Goal: Information Seeking & Learning: Learn about a topic

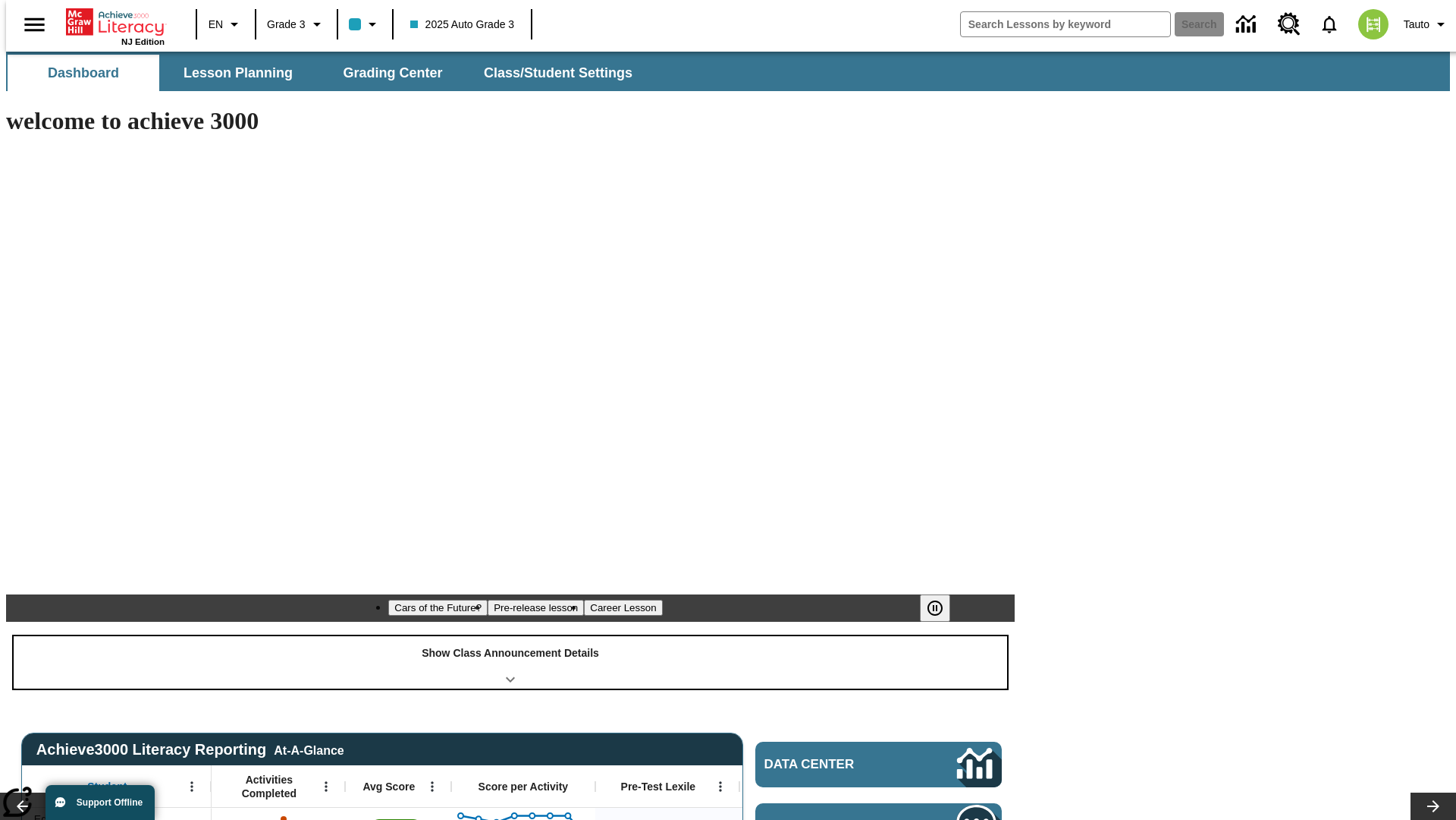
click at [511, 636] on div "Show Class Announcement Details" at bounding box center [511, 662] width 994 height 52
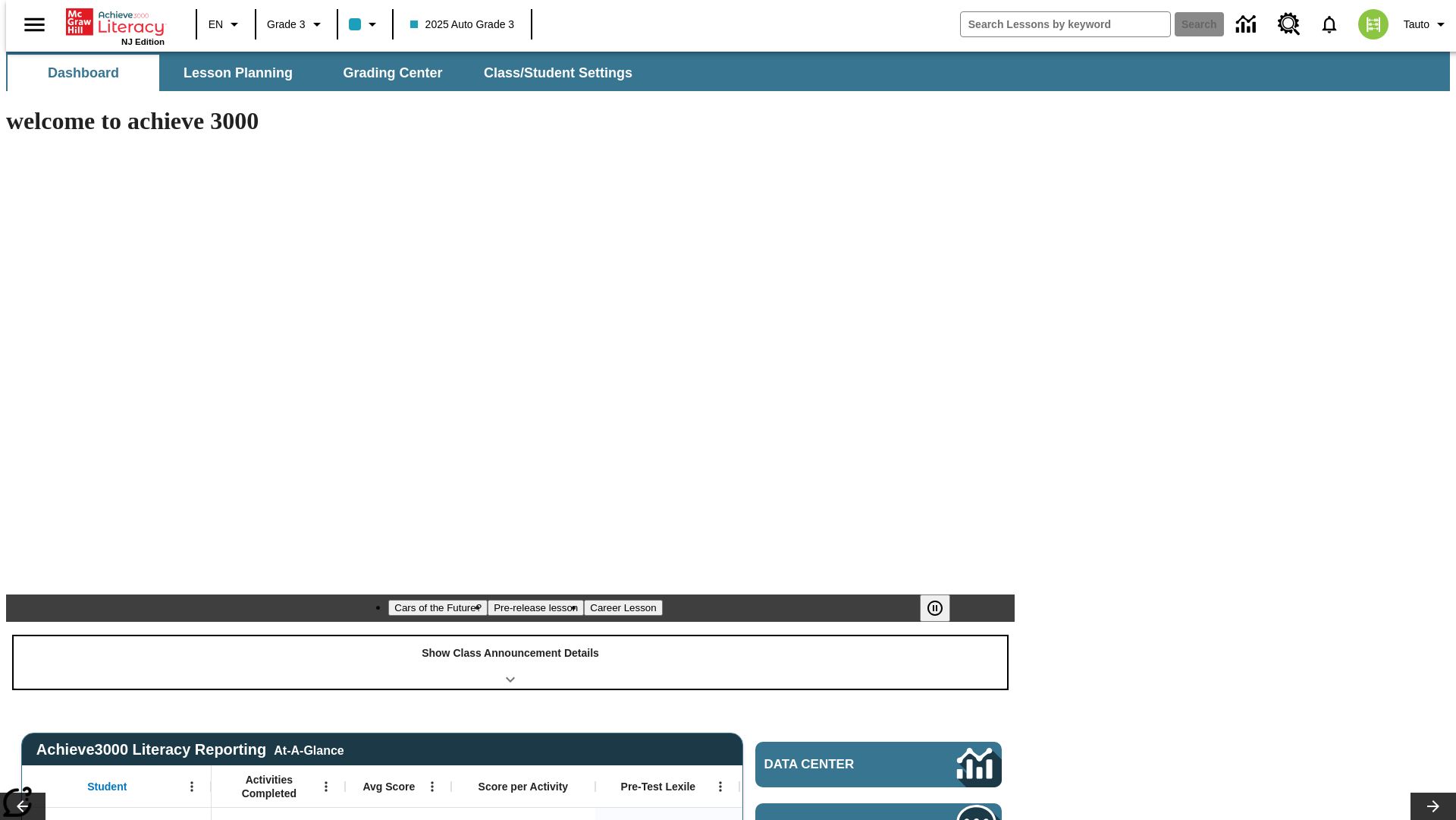
click at [511, 636] on div "Show Class Announcement Details" at bounding box center [511, 662] width 994 height 52
